Goal: Task Accomplishment & Management: Manage account settings

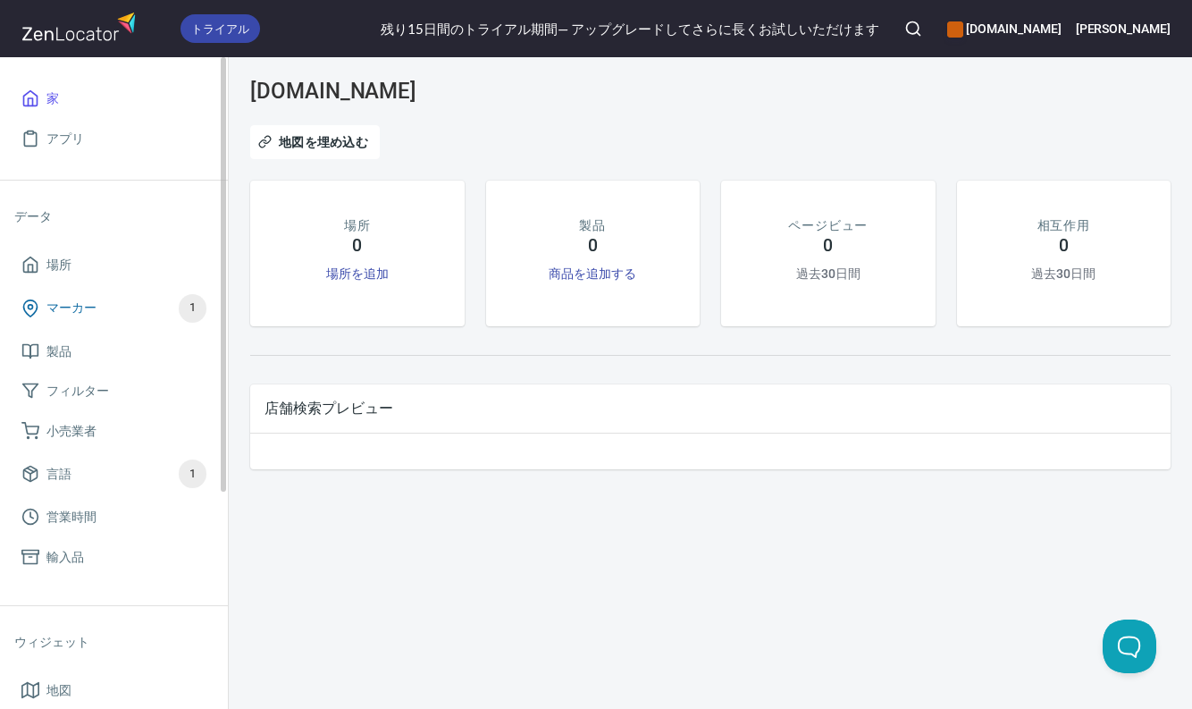
click at [99, 311] on span "マーカー 1" at bounding box center [113, 308] width 185 height 29
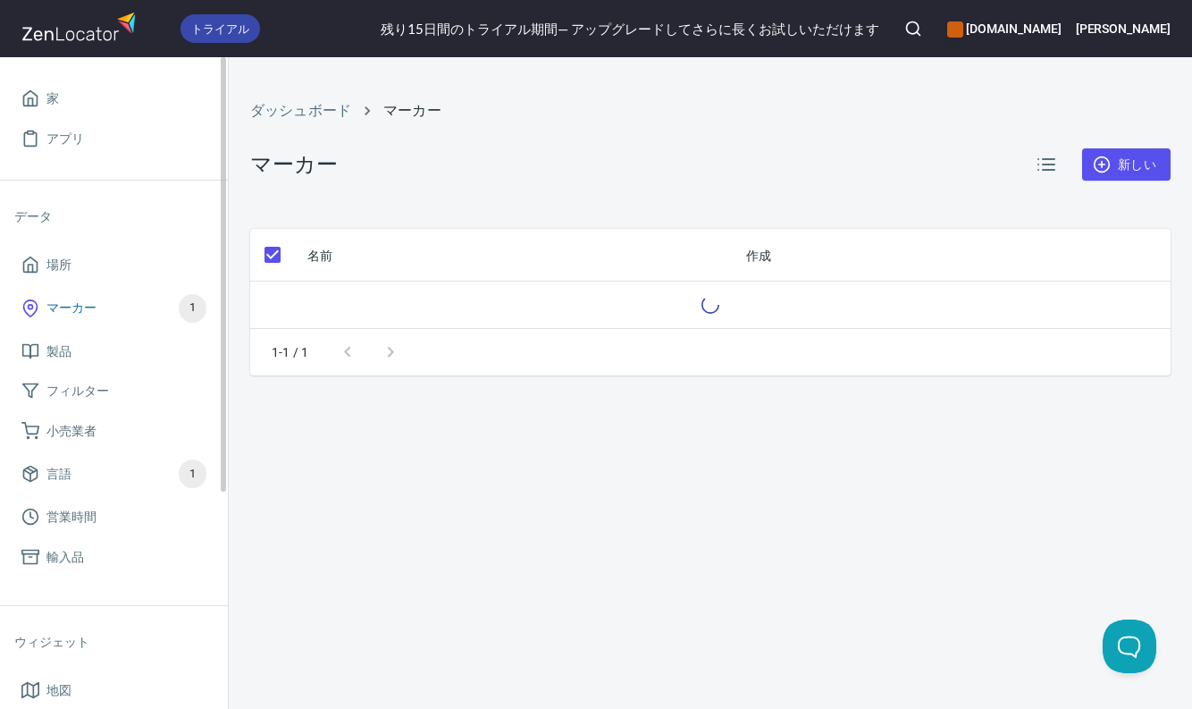
checkbox input "false"
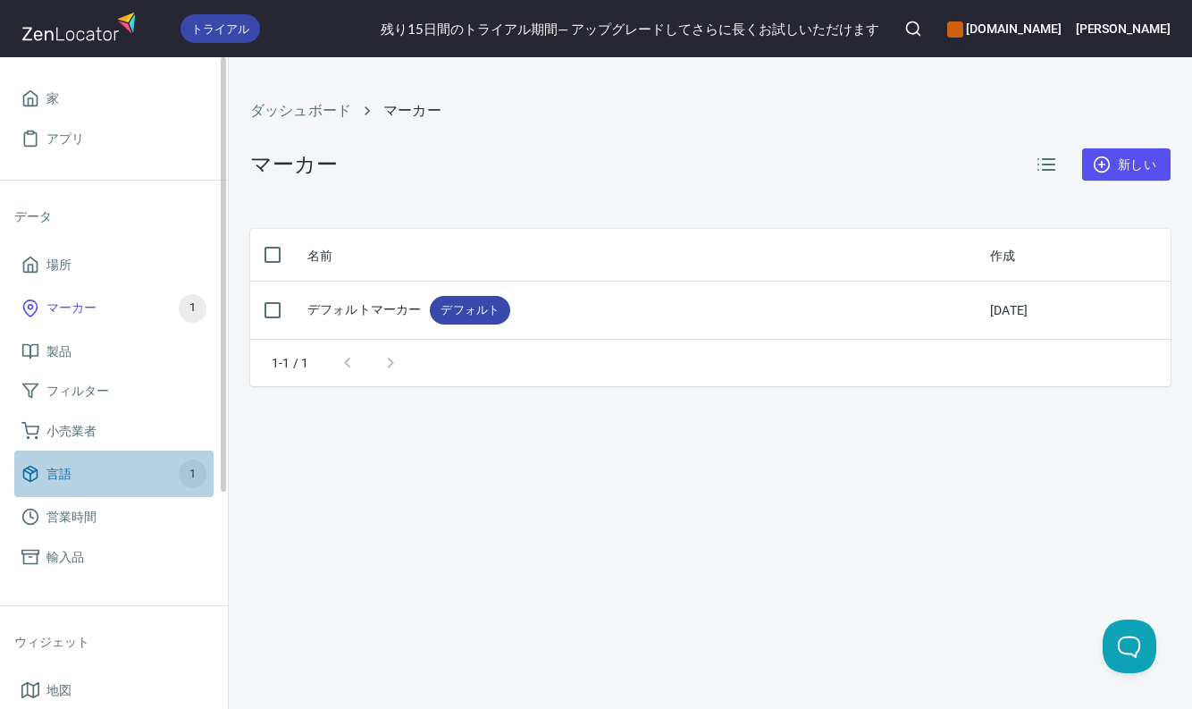
click at [132, 472] on span "言語 1" at bounding box center [113, 473] width 185 height 29
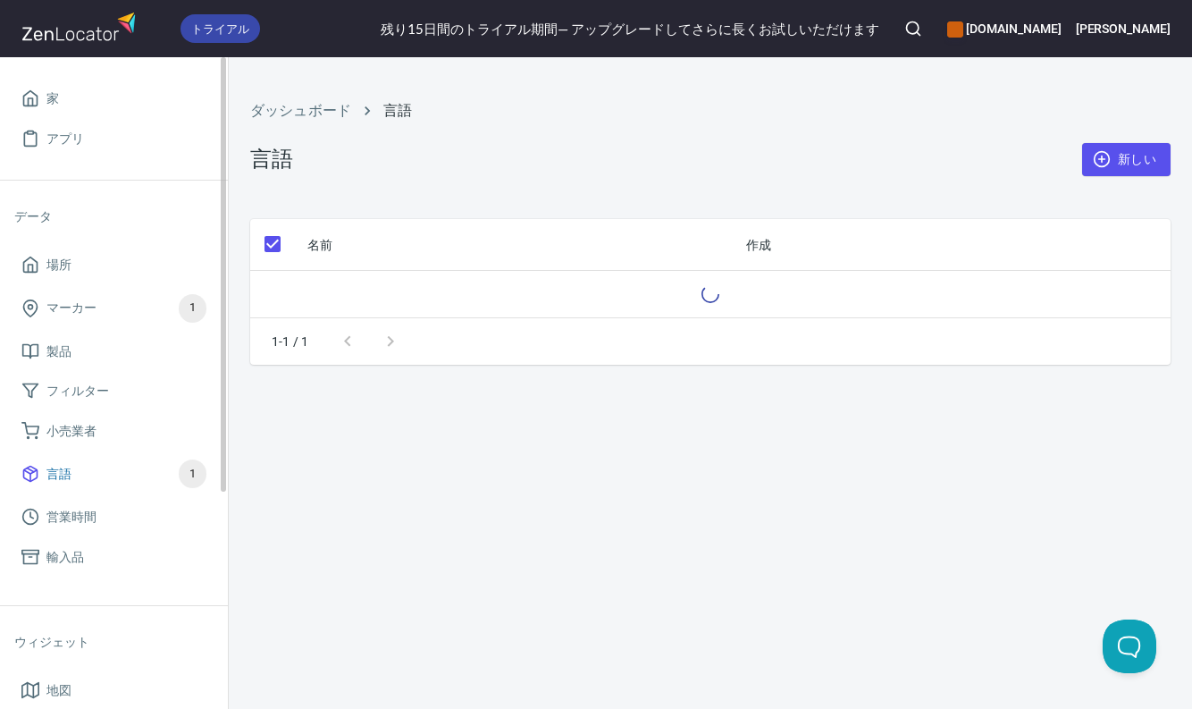
checkbox input "false"
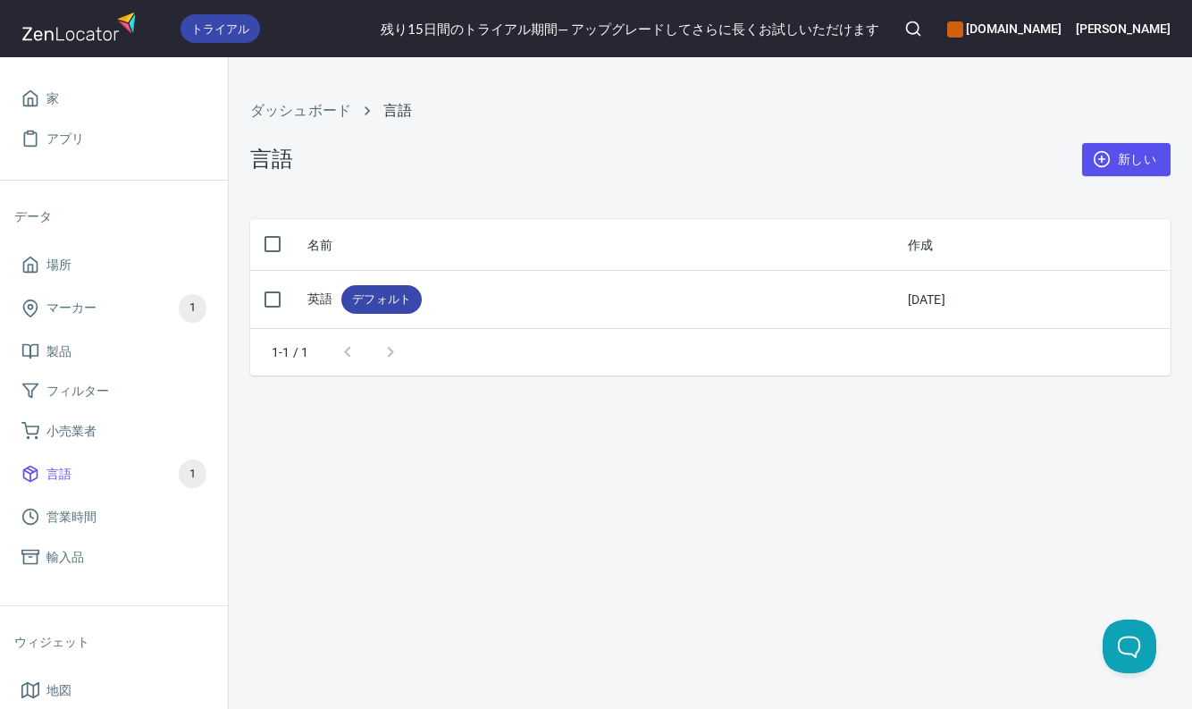
click at [1168, 405] on div "ダッシュボード 言語 言語 新しい 名前 作成 英語 デフォルト [DATE] 1-1 / 1" at bounding box center [710, 382] width 963 height 651
click at [53, 97] on font "家" at bounding box center [52, 98] width 13 height 14
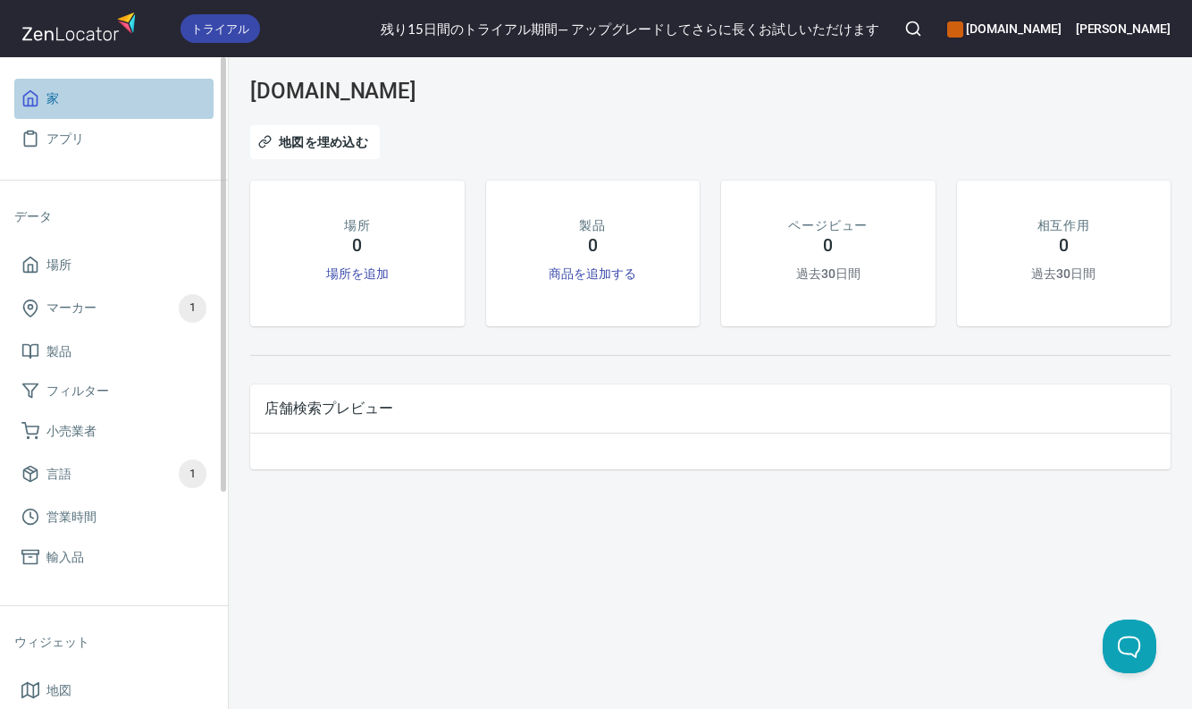
click at [98, 95] on span "家" at bounding box center [113, 99] width 185 height 22
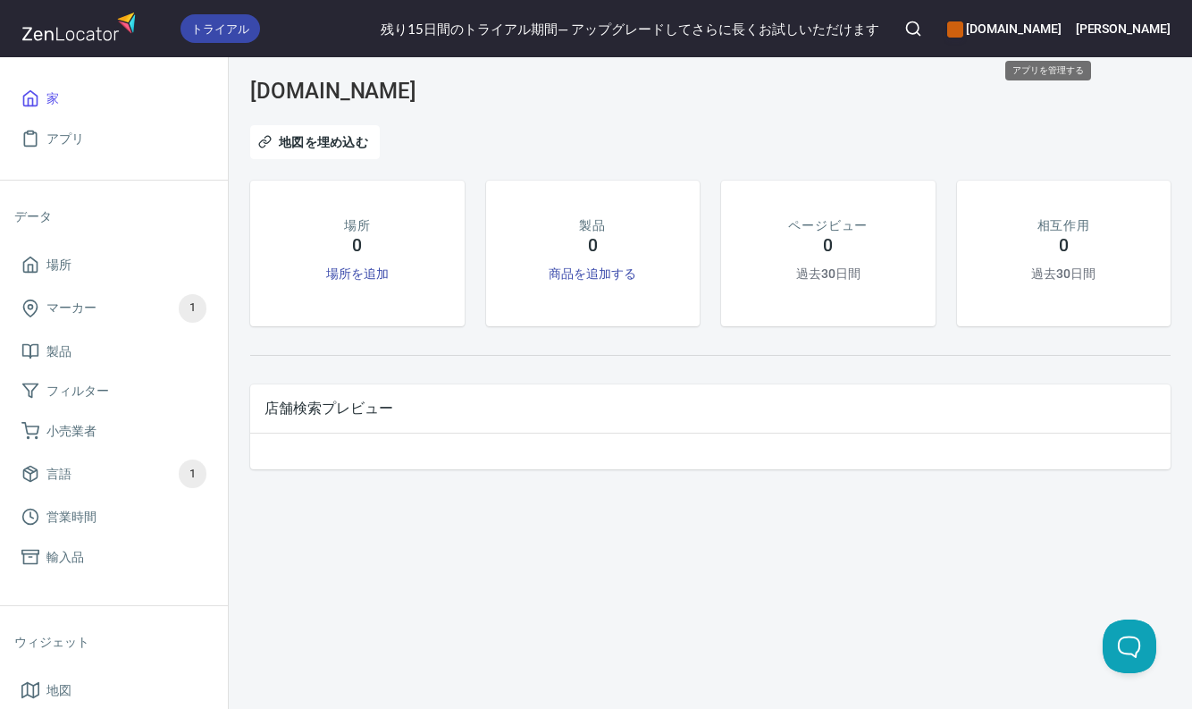
click at [1061, 34] on font "[DOMAIN_NAME]" at bounding box center [1013, 28] width 95 height 14
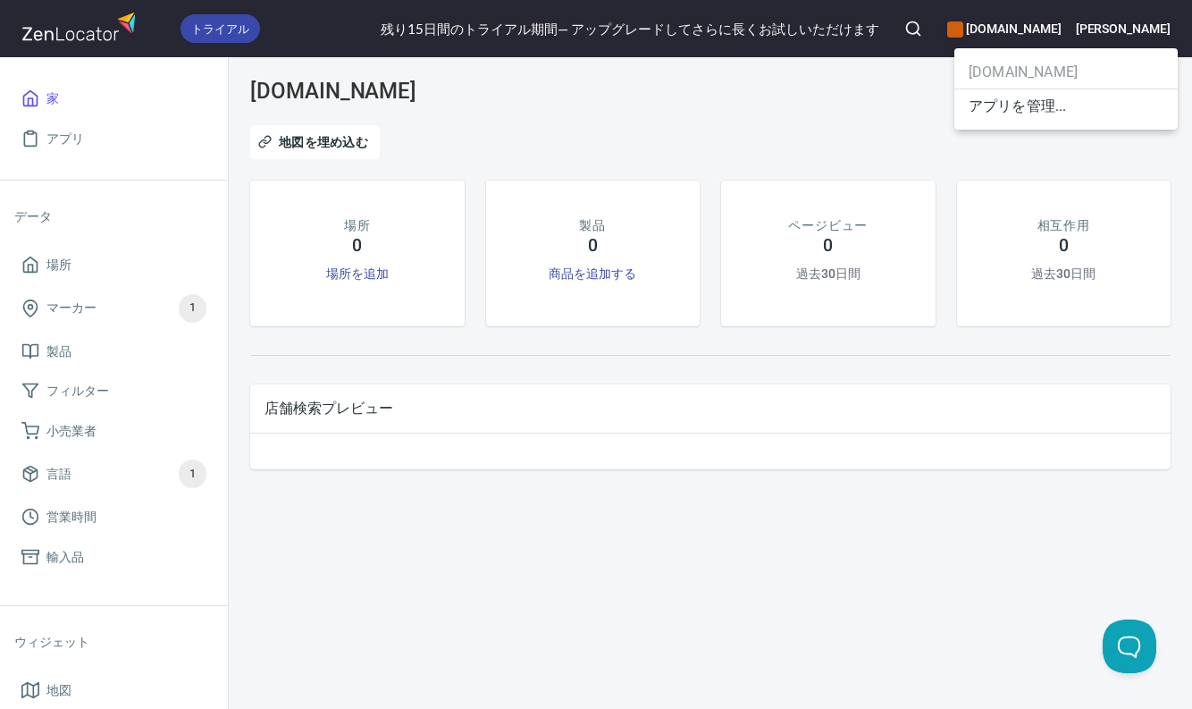
click at [1151, 29] on div at bounding box center [596, 354] width 1192 height 709
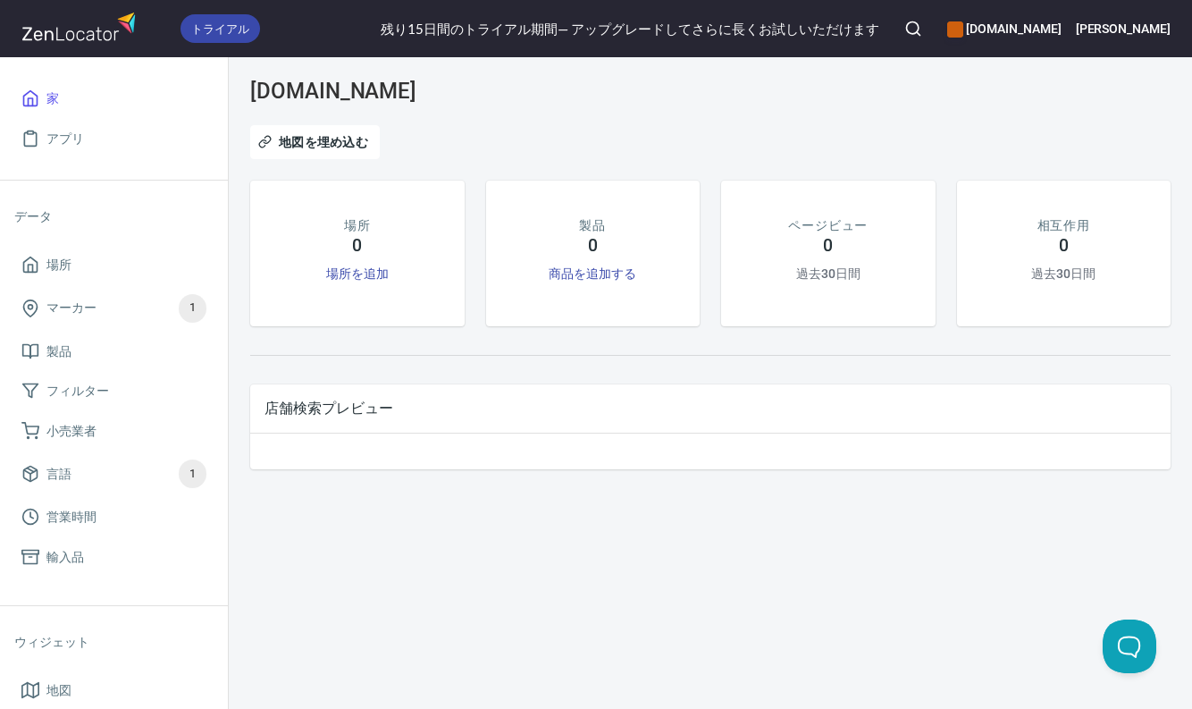
click at [1107, 122] on div "地図を埋め込む" at bounding box center [710, 141] width 942 height 55
click at [1167, 27] on font "[PERSON_NAME]" at bounding box center [1123, 28] width 95 height 14
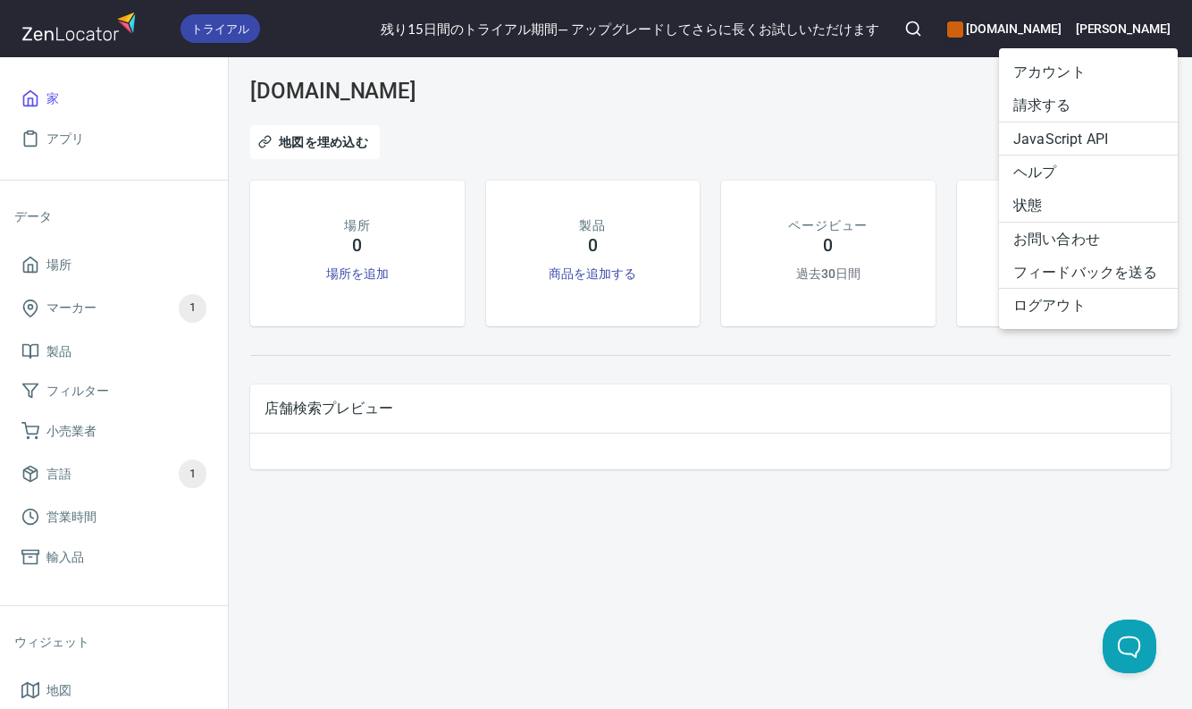
click at [1043, 299] on font "ログアウト" at bounding box center [1049, 305] width 72 height 17
